Goal: Task Accomplishment & Management: Manage account settings

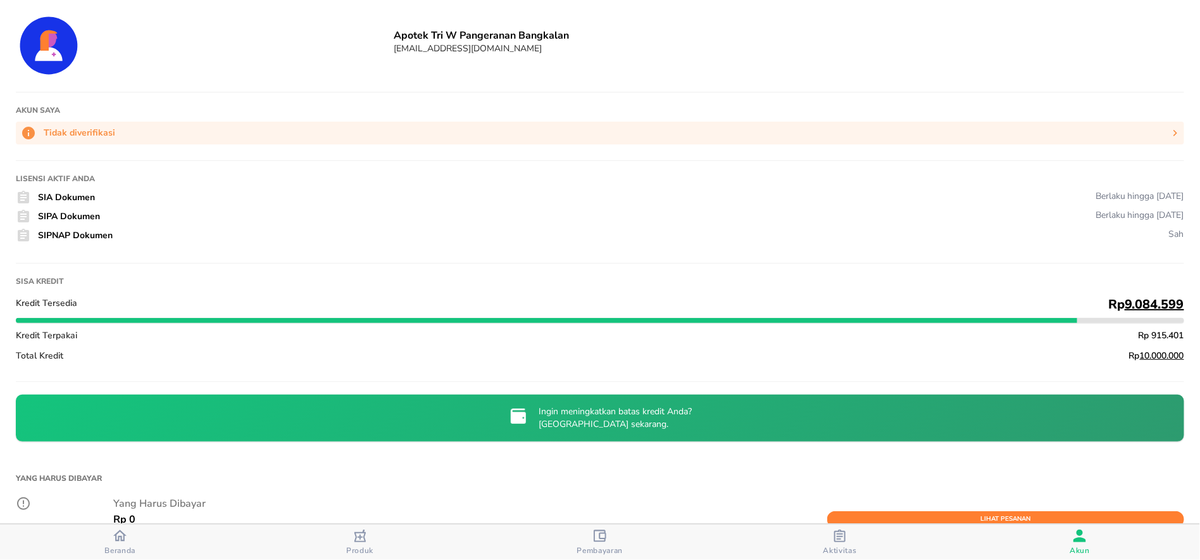
click at [451, 31] on h6 "Apotek Tri W Pangeranan Bangkalan" at bounding box center [789, 35] width 791 height 14
copy h6 "Apotek Tri W Pangeranan Bangkalan"
click at [511, 72] on div "Apotek Tri W Pangeranan Bangkalan [EMAIL_ADDRESS][DOMAIN_NAME]" at bounding box center [600, 41] width 1169 height 70
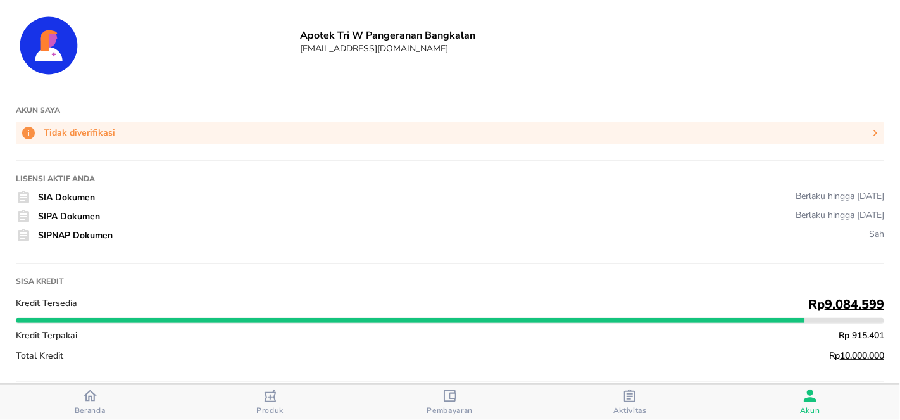
click at [85, 17] on div at bounding box center [152, 41] width 272 height 70
